Goal: Find specific page/section: Find specific page/section

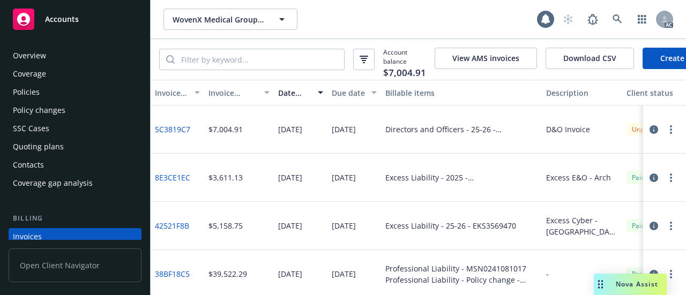
scroll to position [72, 0]
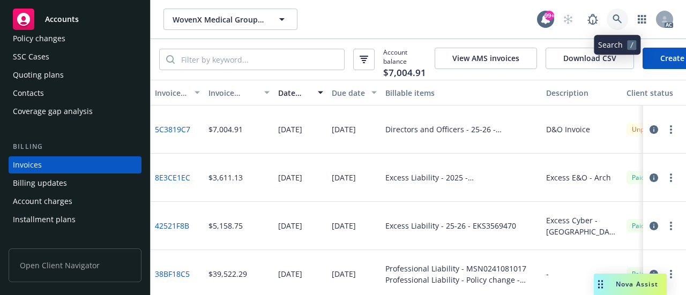
click at [621, 17] on icon at bounding box center [617, 19] width 10 height 10
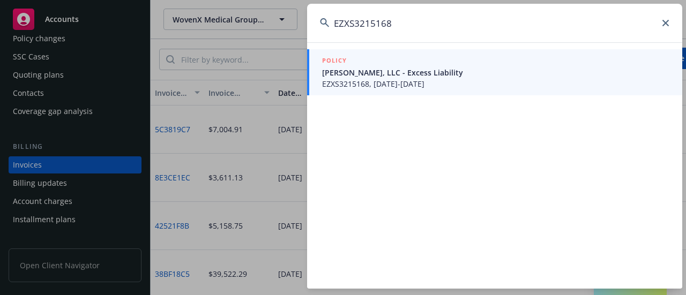
type input "EZXS3215168"
click at [459, 81] on span "EZXS3215168, 09/10/2025-09/10/2026" at bounding box center [495, 83] width 347 height 11
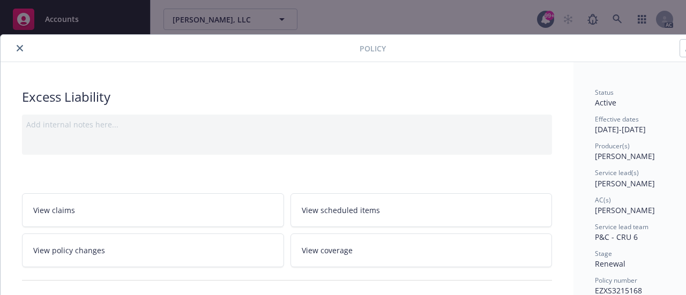
click at [22, 46] on icon "close" at bounding box center [20, 48] width 6 height 6
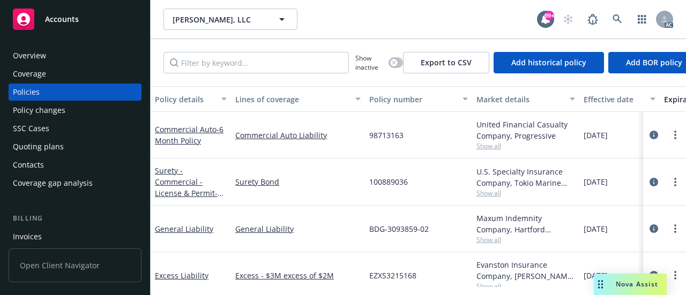
click at [29, 236] on div "Invoices" at bounding box center [27, 236] width 29 height 17
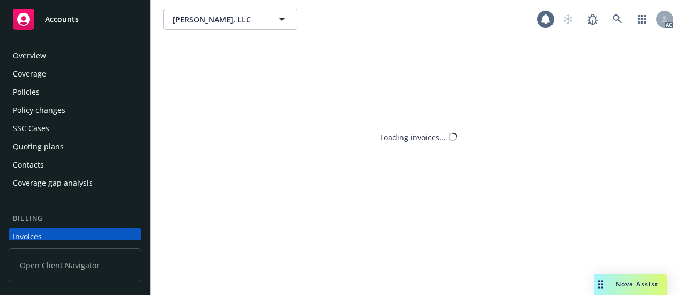
scroll to position [72, 0]
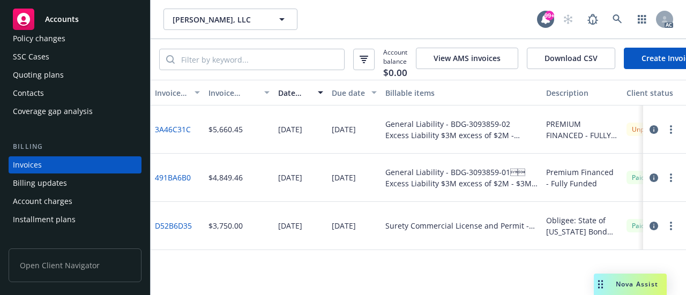
click at [174, 132] on link "3A46C31C" at bounding box center [173, 129] width 36 height 11
click at [615, 18] on icon at bounding box center [617, 19] width 10 height 10
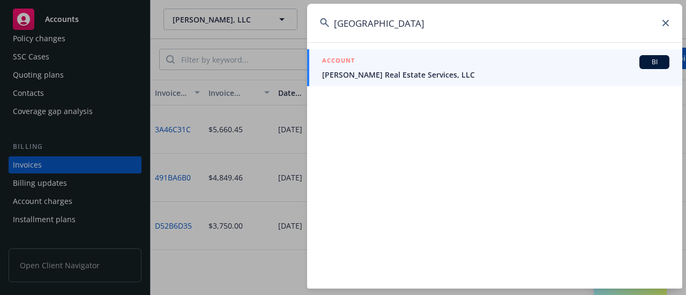
type input "Arvada hotel"
click at [392, 78] on span "Brinkman Real Estate Services, LLC" at bounding box center [495, 74] width 347 height 11
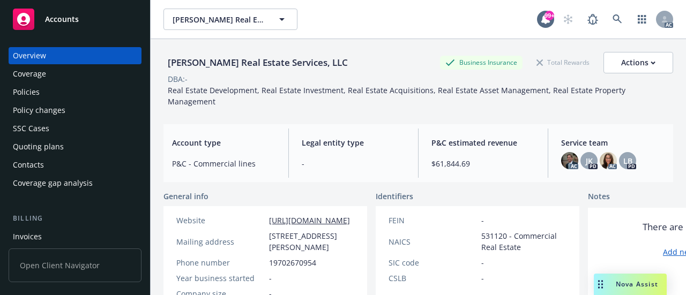
click at [20, 238] on div "Invoices" at bounding box center [27, 236] width 29 height 17
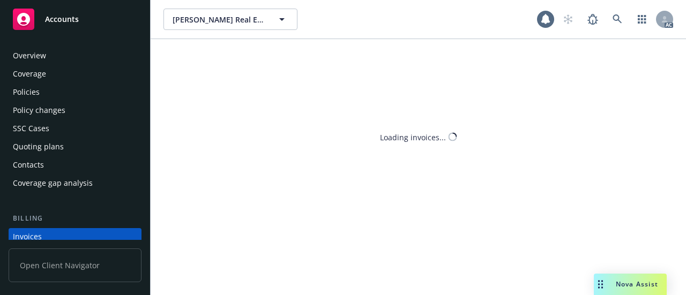
scroll to position [72, 0]
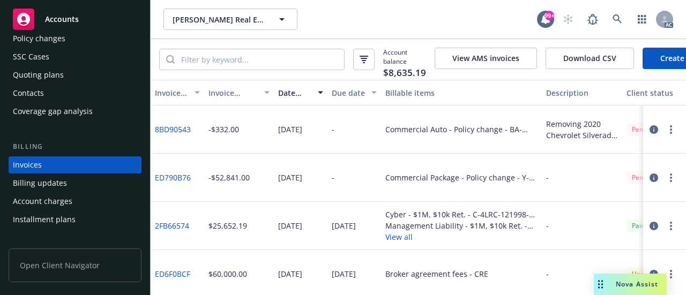
click at [223, 99] on div "Invoice amount" at bounding box center [232, 92] width 49 height 11
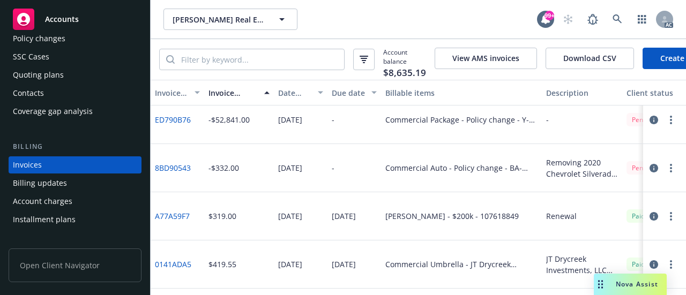
scroll to position [0, 0]
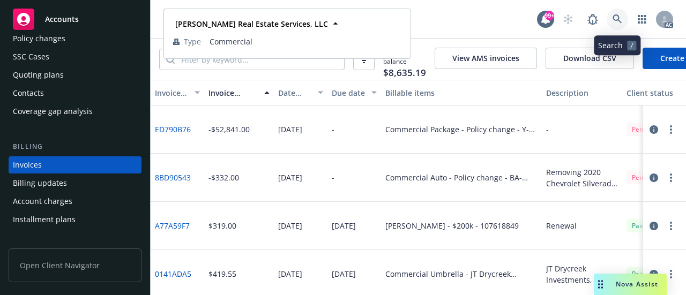
click at [619, 17] on icon at bounding box center [617, 19] width 10 height 10
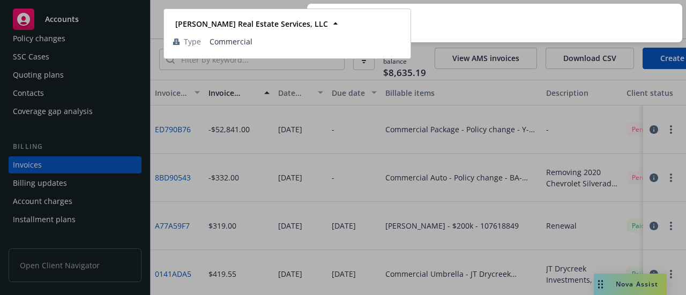
click at [457, 26] on input at bounding box center [494, 23] width 375 height 39
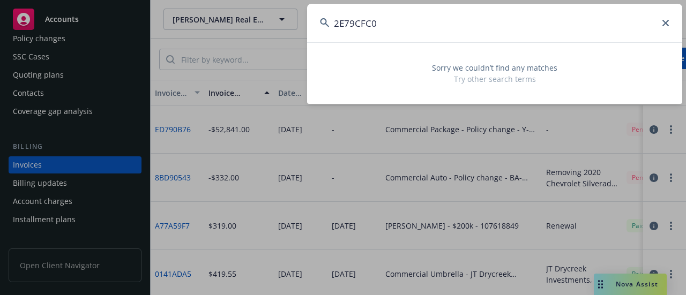
click at [498, 27] on input "2E79CFC0" at bounding box center [494, 23] width 375 height 39
click at [395, 22] on input "2E79CFC0" at bounding box center [494, 23] width 375 height 39
drag, startPoint x: 393, startPoint y: 22, endPoint x: 292, endPoint y: 19, distance: 100.2
click at [294, 19] on div "2E79CFC0 Sorry we couldn’t find any matches Try other search terms" at bounding box center [343, 147] width 686 height 295
paste input "Arvada Hotel Investors LLC"
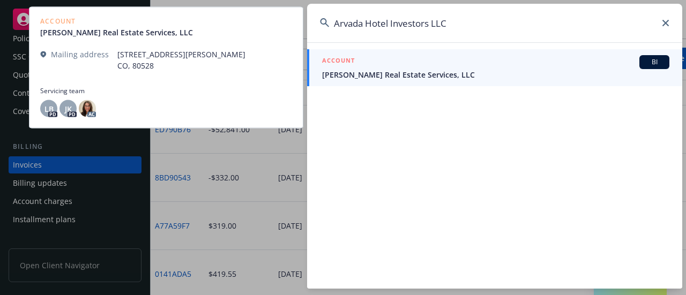
type input "Arvada Hotel Investors LLC"
click at [345, 74] on span "Brinkman Real Estate Services, LLC" at bounding box center [495, 74] width 347 height 11
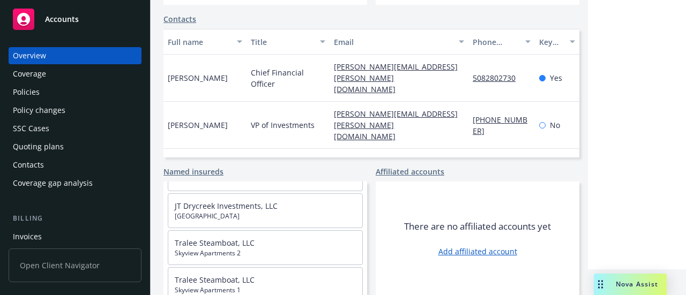
scroll to position [1018, 0]
